Goal: Book appointment/travel/reservation

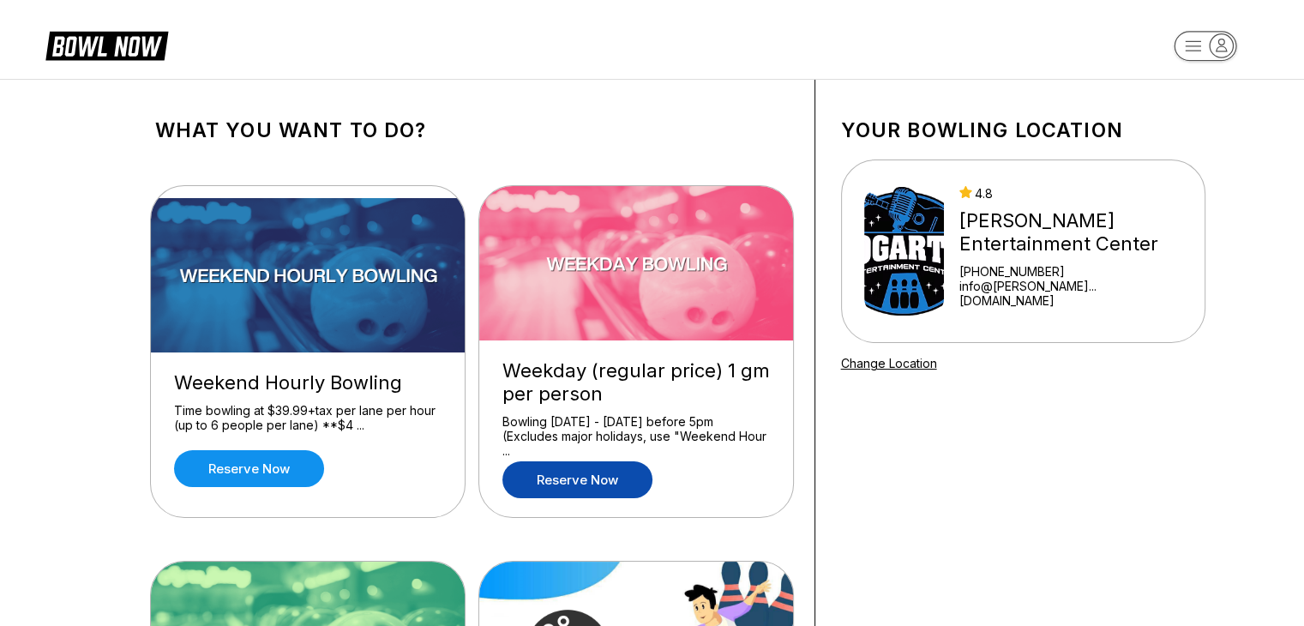
click at [590, 477] on link "Reserve now" at bounding box center [577, 479] width 150 height 37
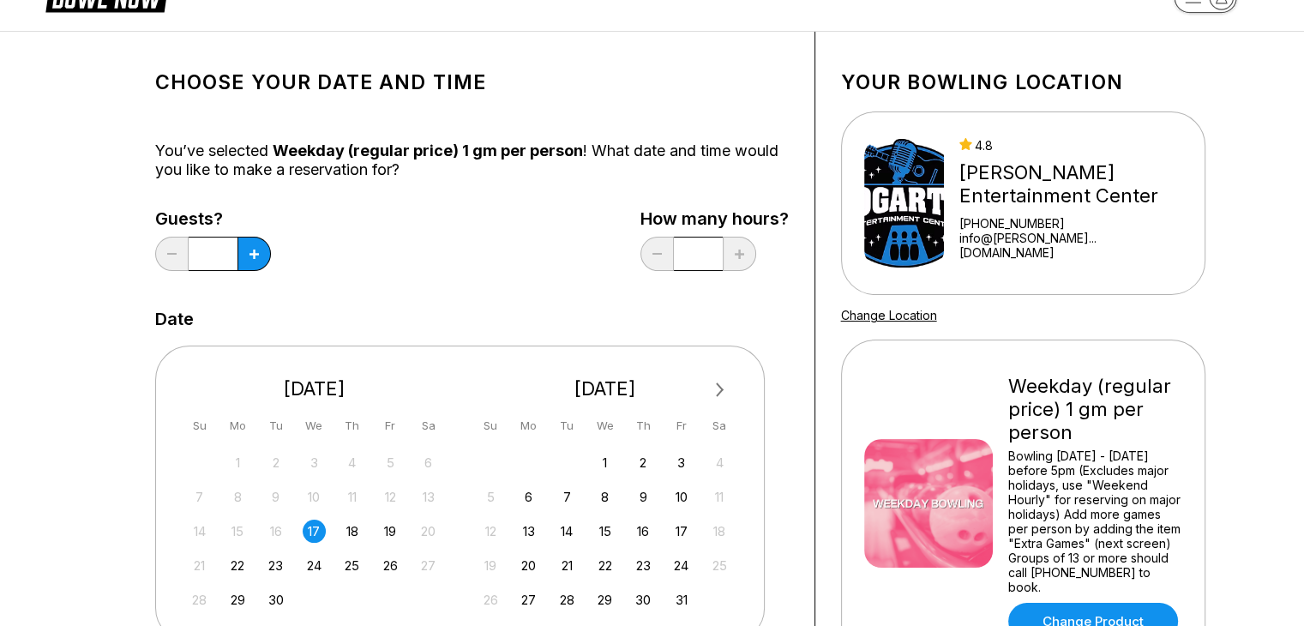
scroll to position [171, 0]
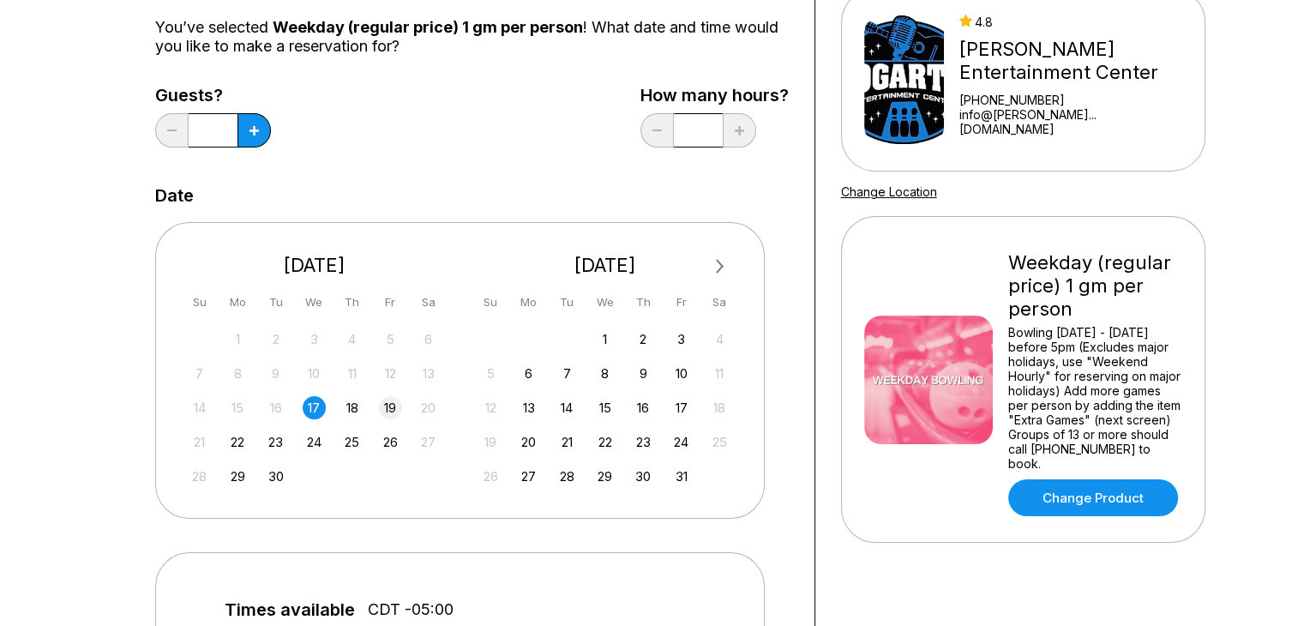
click at [384, 407] on div "19" at bounding box center [390, 407] width 23 height 23
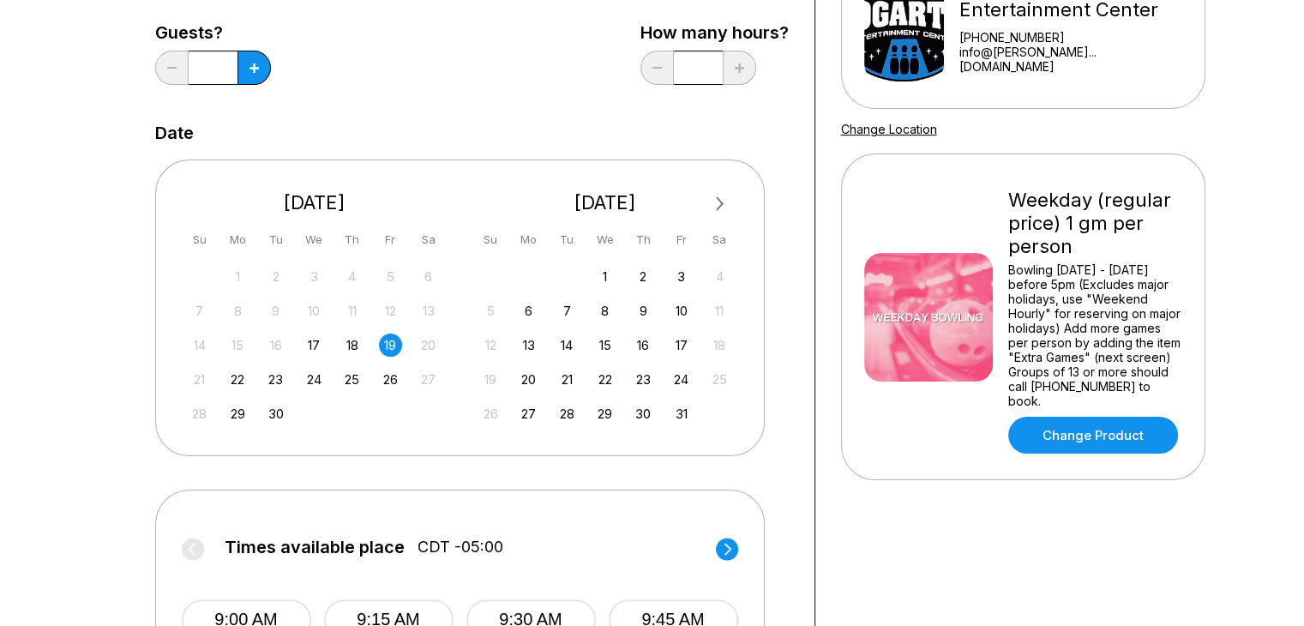
scroll to position [514, 0]
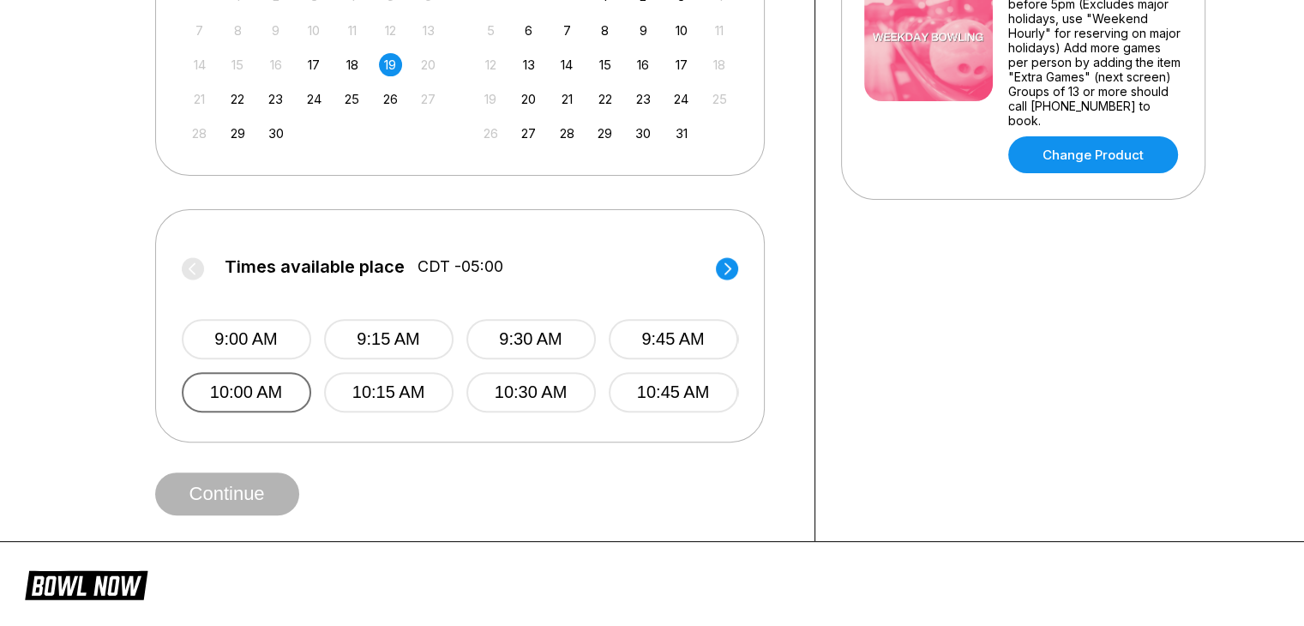
click at [260, 393] on button "10:00 AM" at bounding box center [246, 392] width 129 height 40
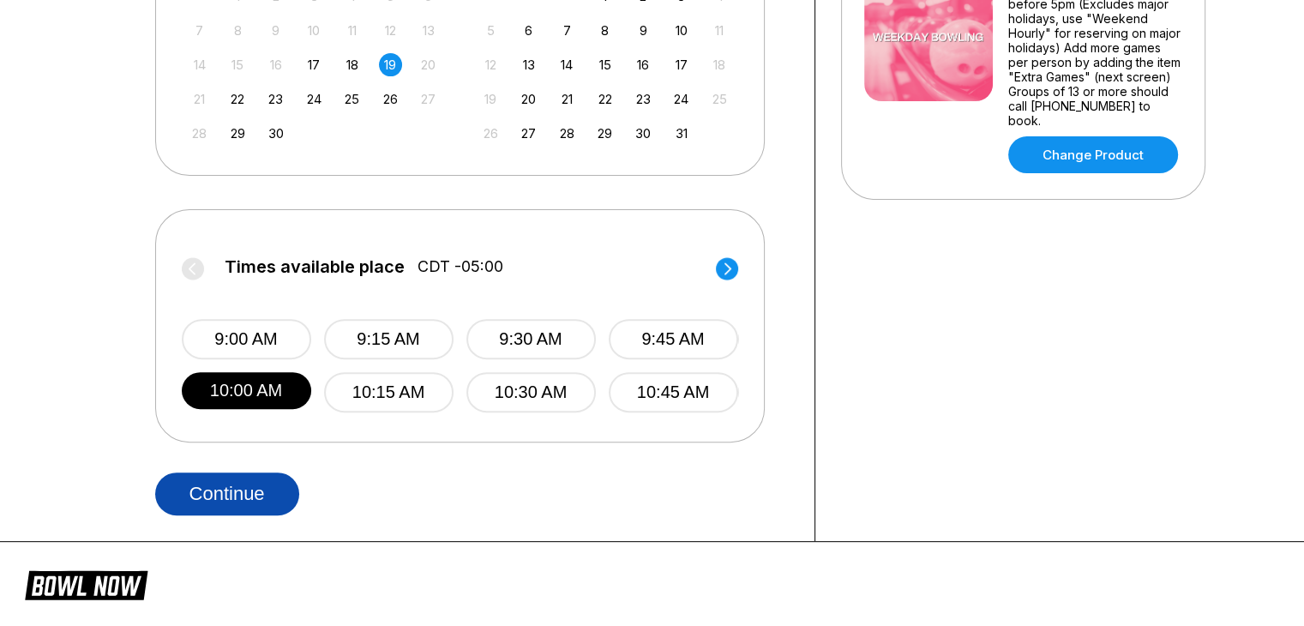
click at [261, 500] on button "Continue" at bounding box center [227, 493] width 144 height 43
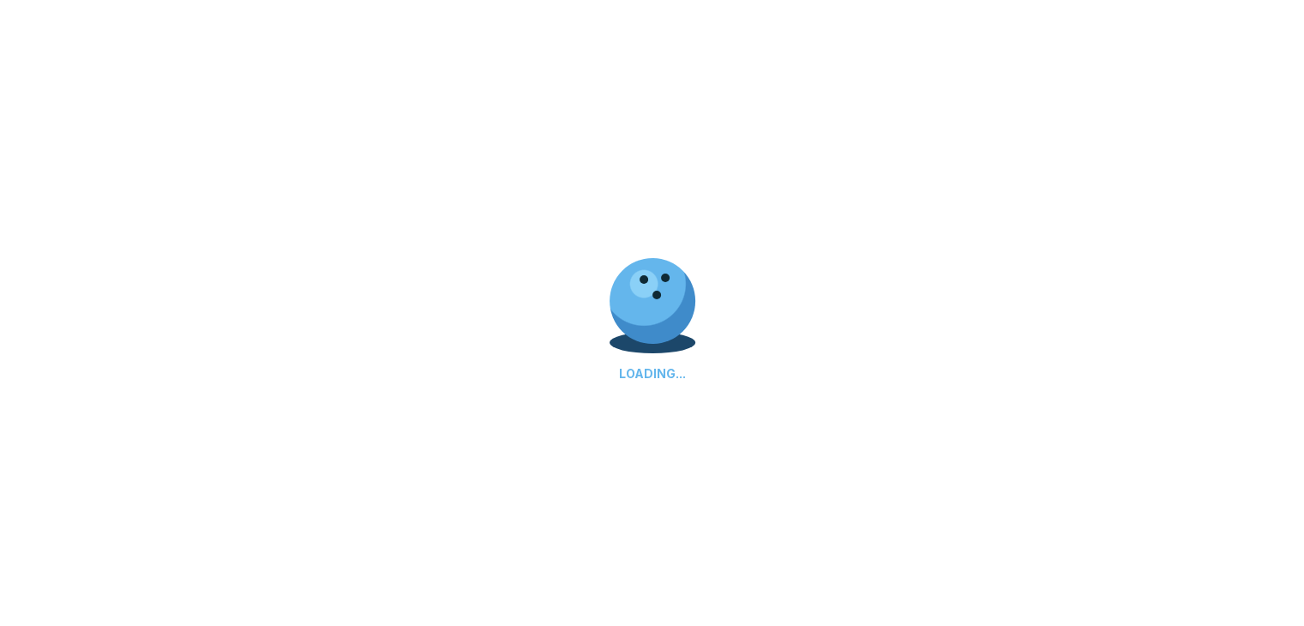
select select "**"
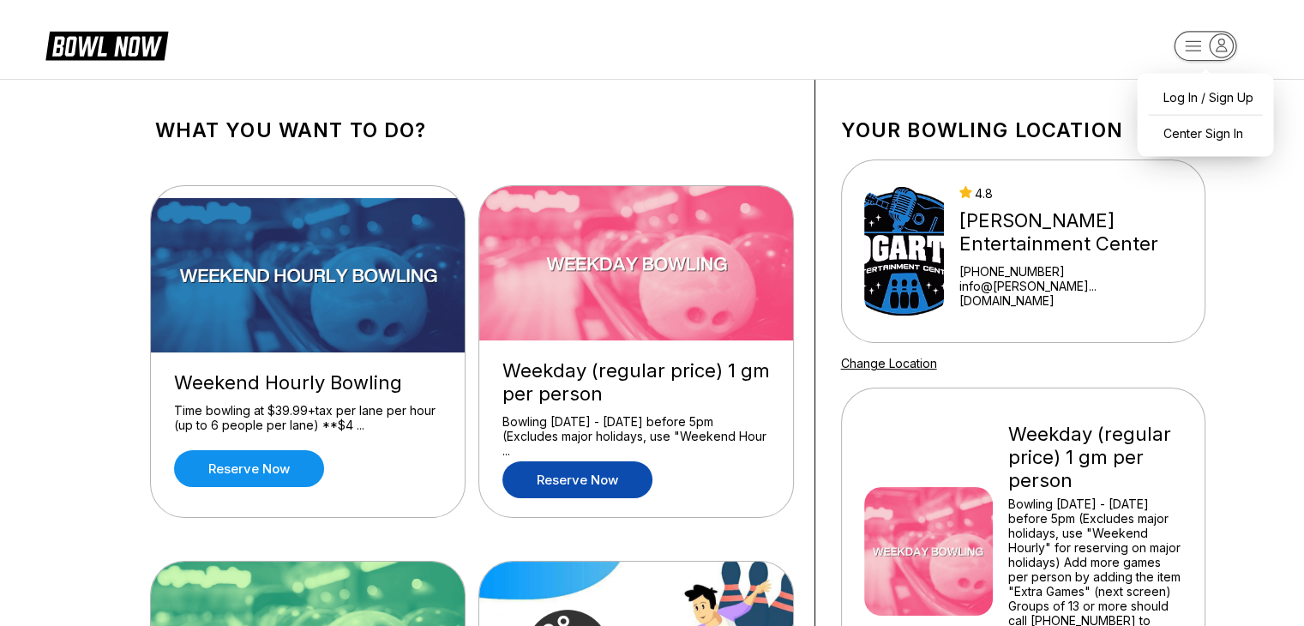
click at [1202, 43] on rect "button" at bounding box center [1205, 46] width 63 height 30
click at [977, 66] on header "Log In / Sign Up Center Sign In" at bounding box center [652, 39] width 1304 height 79
